Goal: Transaction & Acquisition: Obtain resource

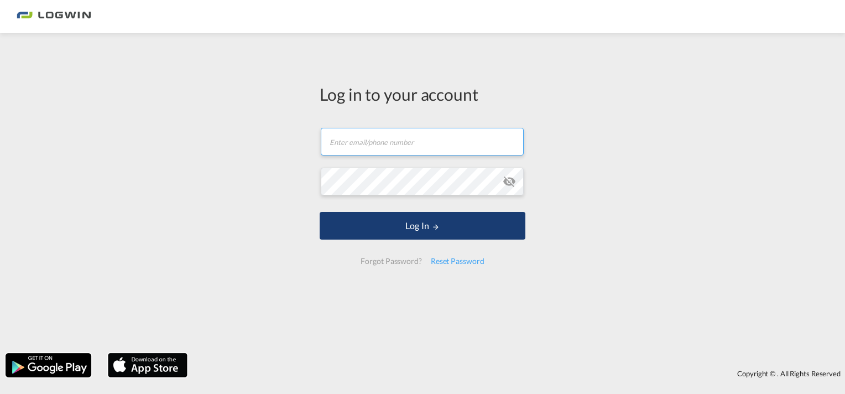
type input "[PERSON_NAME][EMAIL_ADDRESS][PERSON_NAME][DOMAIN_NAME]"
click at [411, 226] on button "Log In" at bounding box center [423, 226] width 206 height 28
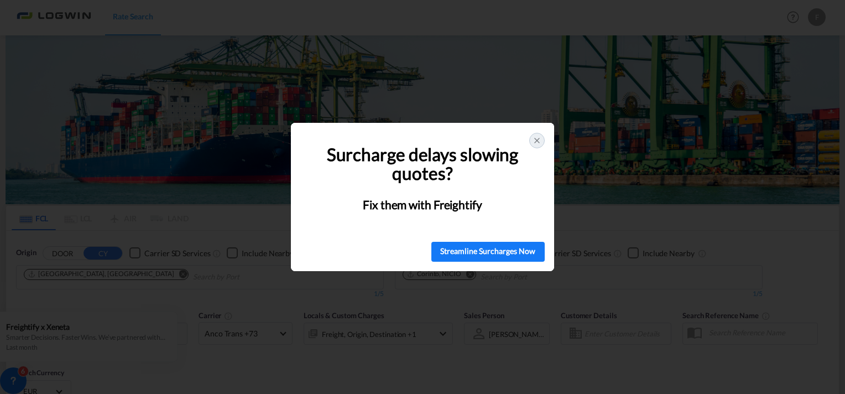
click at [534, 139] on icon at bounding box center [536, 140] width 9 height 9
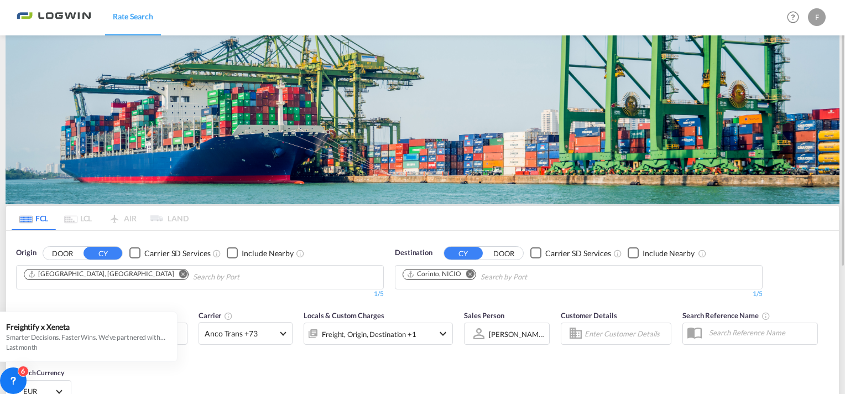
click at [179, 270] on md-icon "Remove" at bounding box center [183, 273] width 8 height 8
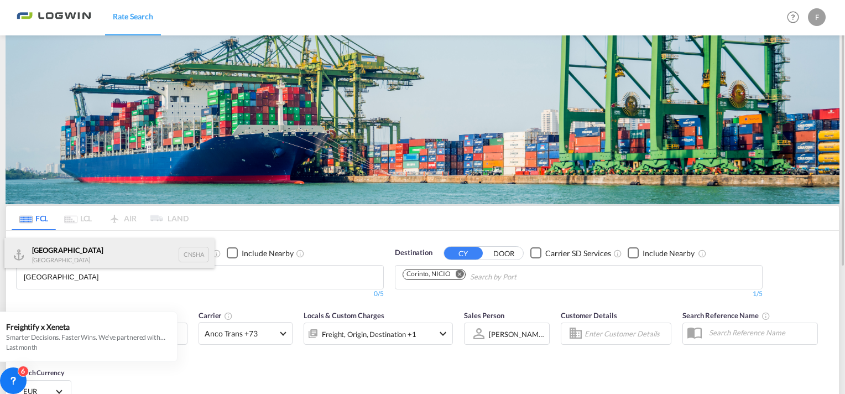
type input "[GEOGRAPHIC_DATA]"
click at [60, 255] on div "Shanghai [GEOGRAPHIC_DATA] CNSHA" at bounding box center [109, 254] width 210 height 33
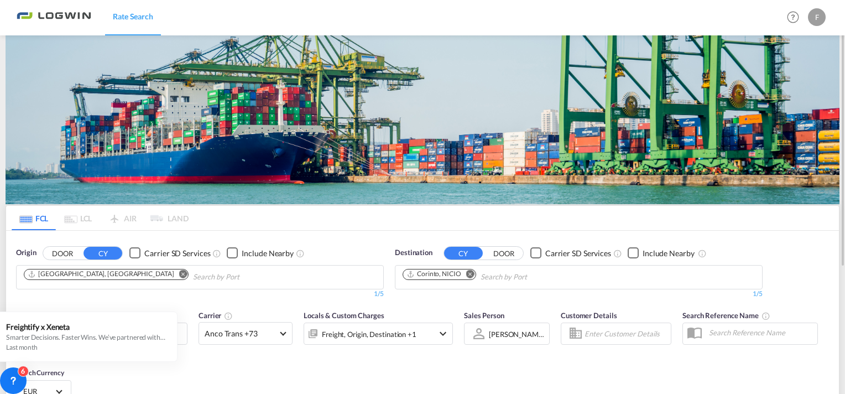
click at [471, 272] on md-icon "Remove" at bounding box center [470, 273] width 8 height 8
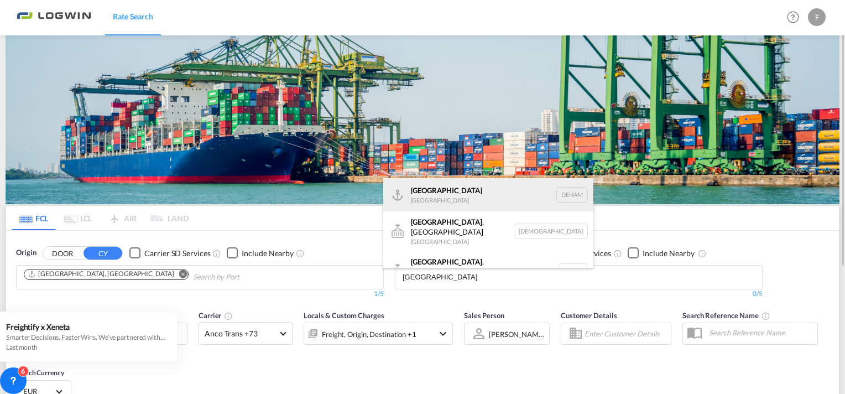
type input "[GEOGRAPHIC_DATA]"
click at [437, 186] on div "Hamburg [GEOGRAPHIC_DATA] [GEOGRAPHIC_DATA]" at bounding box center [488, 194] width 210 height 33
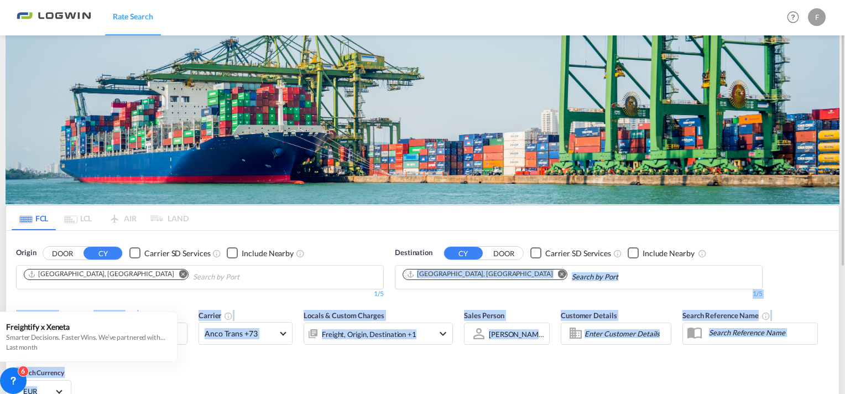
drag, startPoint x: 847, startPoint y: 234, endPoint x: 821, endPoint y: 264, distance: 38.8
click at [821, 264] on div "Origin DOOR CY Carrier SD Services Include Nearby [GEOGRAPHIC_DATA], [GEOGRAPHI…" at bounding box center [422, 268] width 833 height 74
click at [748, 228] on md-tabs-canvas "FCL LCL AIR LAND FCL LCL AIR LAND" at bounding box center [422, 218] width 833 height 24
drag, startPoint x: 727, startPoint y: 225, endPoint x: 759, endPoint y: 252, distance: 41.6
click at [759, 252] on div "Destination CY DOOR Carrier SD Services Include Nearby" at bounding box center [579, 252] width 368 height 11
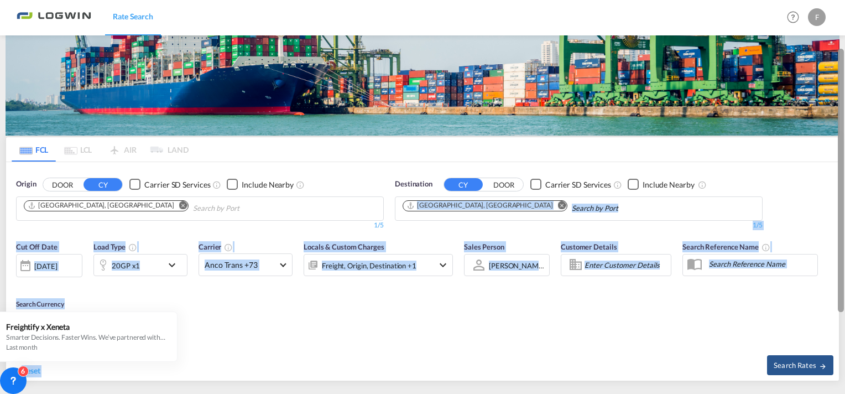
scroll to position [67, 0]
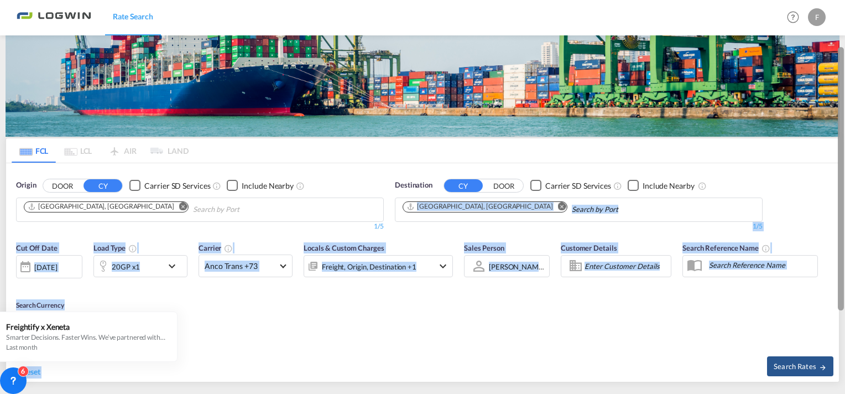
drag, startPoint x: 839, startPoint y: 216, endPoint x: 838, endPoint y: 261, distance: 45.4
click at [838, 261] on div at bounding box center [841, 178] width 6 height 263
click at [796, 365] on span "Search Rates" at bounding box center [800, 366] width 53 height 9
type input "CNSHA to DEHAM / [DATE]"
